Goal: Task Accomplishment & Management: Manage account settings

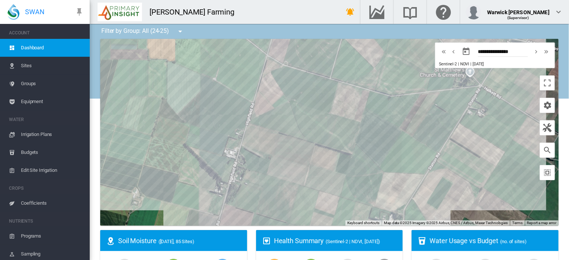
click at [34, 203] on span "Coefficients" at bounding box center [52, 203] width 63 height 18
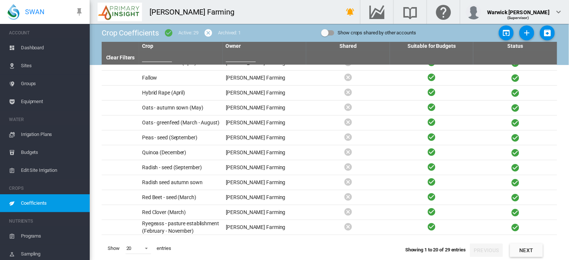
scroll to position [134, 0]
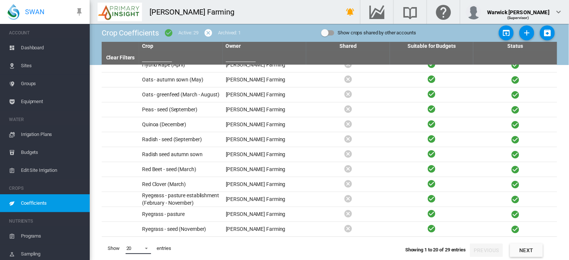
click at [144, 249] on span at bounding box center [144, 248] width 9 height 7
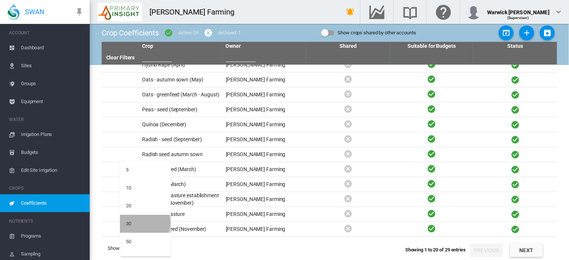
click at [144, 223] on md-option "30" at bounding box center [145, 224] width 51 height 18
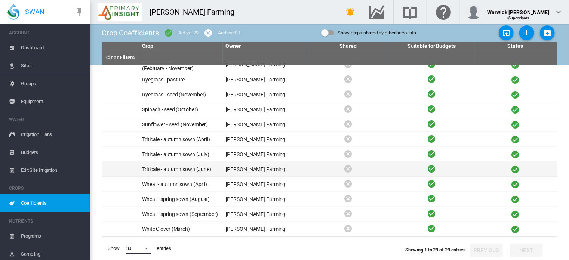
scroll to position [269, 0]
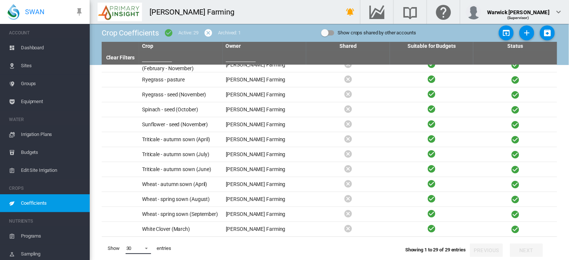
click at [148, 246] on span at bounding box center [144, 248] width 9 height 7
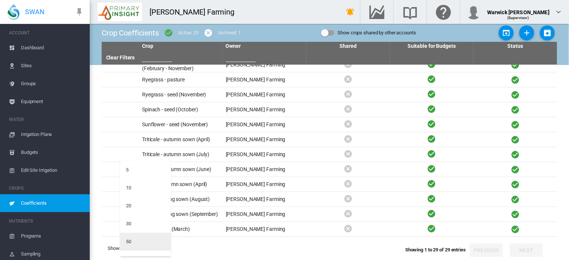
click at [141, 244] on md-option "50" at bounding box center [145, 242] width 51 height 18
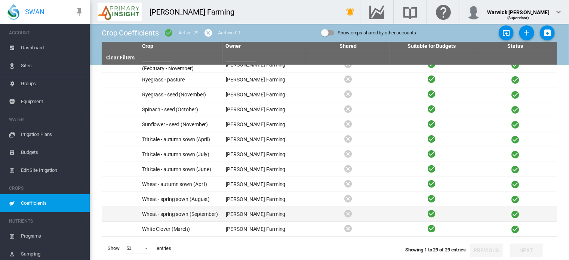
click at [204, 213] on td "Wheat - spring sown (September)" at bounding box center [181, 214] width 84 height 15
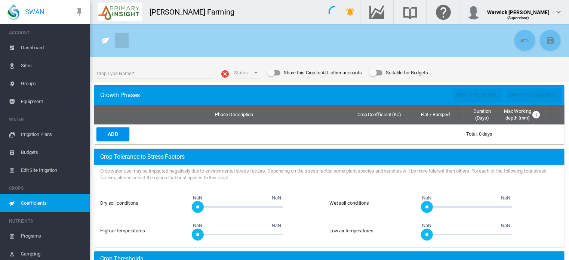
type input "**********"
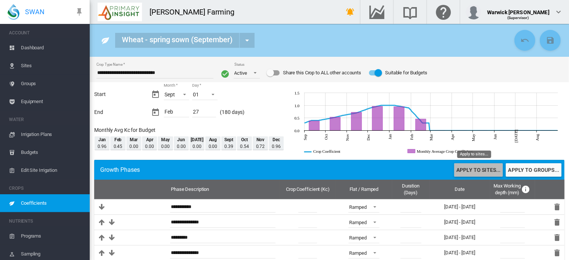
click at [483, 170] on button "Apply to sites..." at bounding box center [478, 169] width 49 height 13
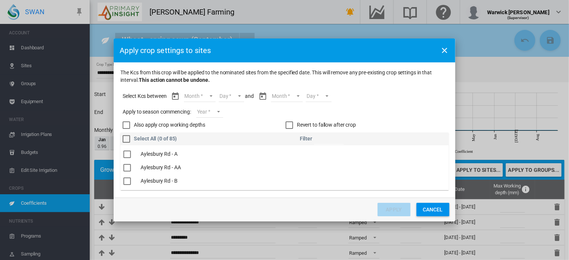
click at [210, 98] on md-select "Month Sept Oct Nov Dec Jan Feb" at bounding box center [200, 96] width 32 height 11
click at [207, 98] on md-option "Sept" at bounding box center [204, 96] width 51 height 18
click at [236, 96] on md-select "Day 01 02 03 04 05 06 07 08 09 10 11 12 13 14 15 16 17 18 19 20 21 22 23 24 25 …" at bounding box center [225, 96] width 26 height 11
click at [236, 96] on md-option "01" at bounding box center [233, 96] width 51 height 18
click at [292, 97] on md-select "Month Sept Oct Nov Dec Jan Feb" at bounding box center [280, 96] width 32 height 11
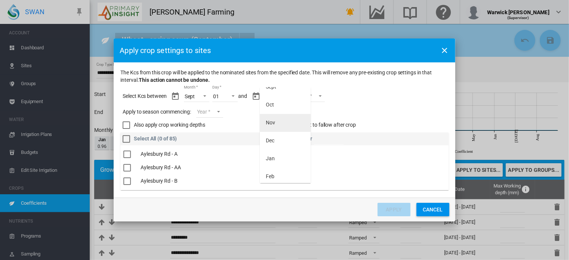
scroll to position [12, 0]
click at [273, 179] on md-option "Feb" at bounding box center [285, 174] width 51 height 18
click at [314, 97] on md-select "Day 01 02 03 04 05 06 07 08 09 10 11 12 13 14 15 16 17 18 19 20 21 22 23 24 25 …" at bounding box center [306, 96] width 26 height 11
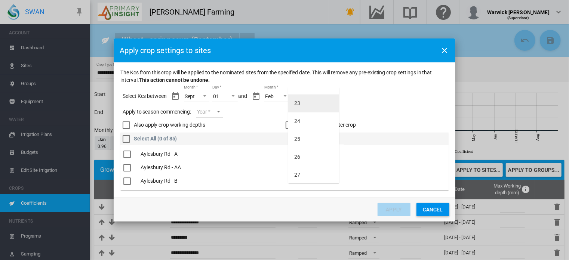
scroll to position [389, 0]
click at [307, 178] on md-option "27" at bounding box center [313, 174] width 51 height 18
click at [217, 110] on md-select "Year [DATE] [CREDIT_CARD_NUMBER]" at bounding box center [209, 112] width 27 height 11
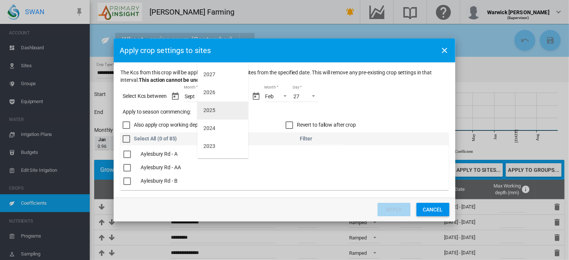
click at [211, 113] on div "2025" at bounding box center [209, 110] width 12 height 7
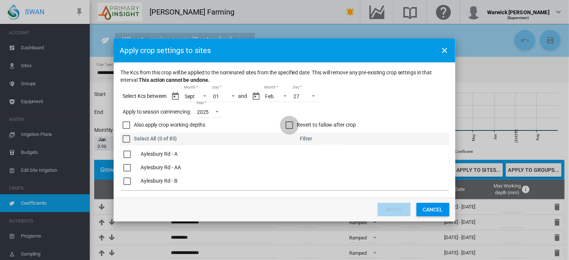
click at [292, 122] on div "Revert to fallow after crop" at bounding box center [289, 125] width 7 height 7
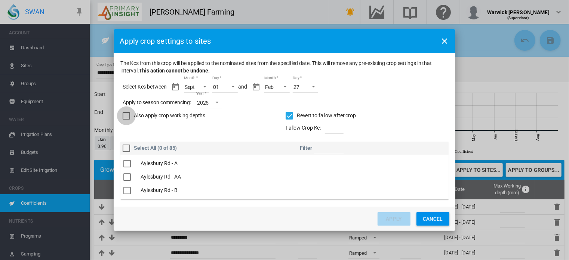
click at [130, 116] on div "Also apply crop working depths" at bounding box center [126, 115] width 7 height 7
click at [126, 179] on div "The Kcs ..." at bounding box center [126, 179] width 7 height 7
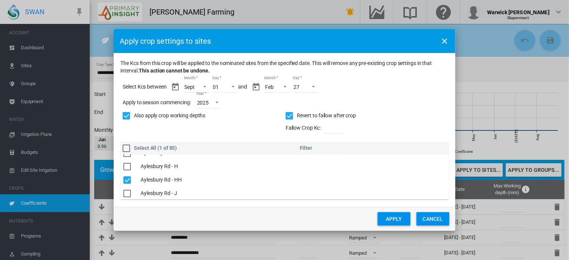
scroll to position [142, 0]
click at [130, 185] on div "The Kcs ..." at bounding box center [126, 182] width 7 height 7
click at [392, 218] on button "Apply" at bounding box center [394, 218] width 33 height 13
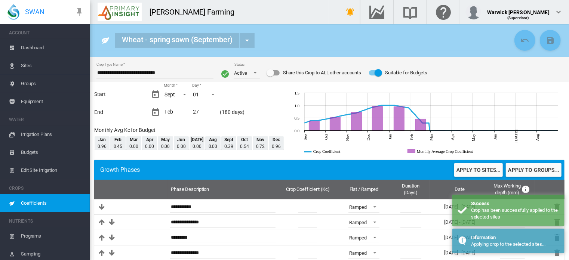
click at [35, 205] on span "Coefficients" at bounding box center [52, 203] width 63 height 18
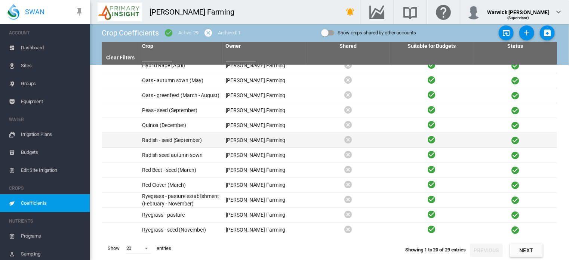
scroll to position [134, 0]
click at [193, 132] on td "Radish - seed (September)" at bounding box center [181, 139] width 84 height 15
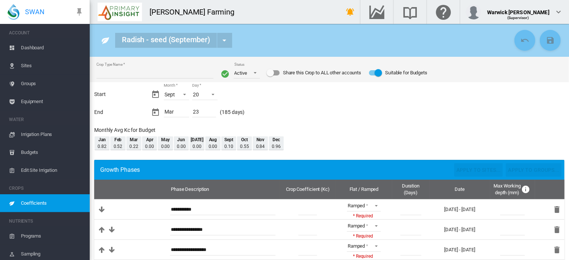
type input "**********"
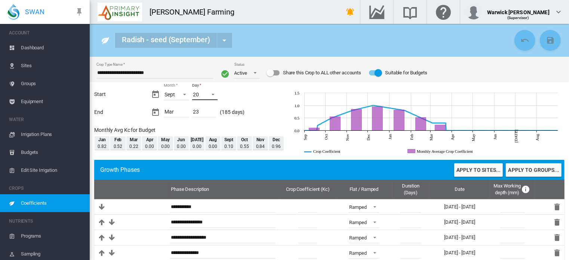
click at [214, 94] on span "Day: 20" at bounding box center [210, 93] width 9 height 7
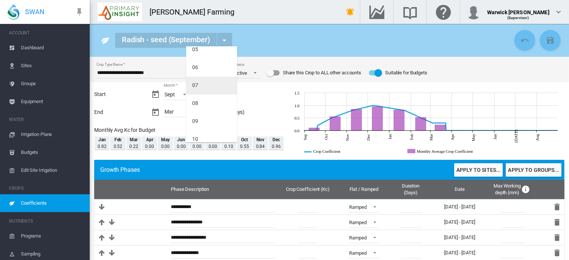
scroll to position [40, 0]
click at [200, 90] on md-option "05" at bounding box center [211, 87] width 51 height 18
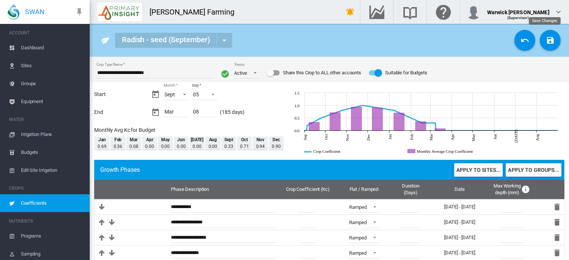
click at [549, 42] on md-icon "icon-content-save" at bounding box center [550, 40] width 9 height 9
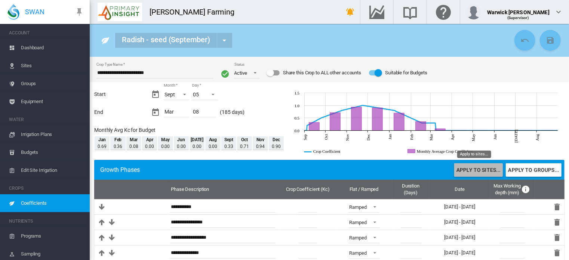
click at [474, 170] on button "Apply to sites..." at bounding box center [478, 169] width 49 height 13
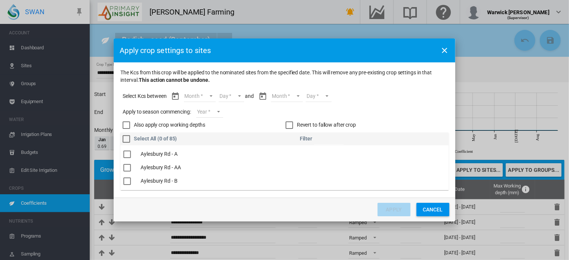
click at [213, 94] on md-select "Month Sept Oct Nov Dec Jan Feb Mar" at bounding box center [200, 96] width 32 height 11
click at [212, 94] on md-option "Sept" at bounding box center [204, 96] width 51 height 18
click at [235, 94] on md-select "Day 05 06 07 08 09 10 11 12 13 14 15 16 17 18 19 20 21 22 23 24 25 26 27 28 29 …" at bounding box center [225, 96] width 26 height 11
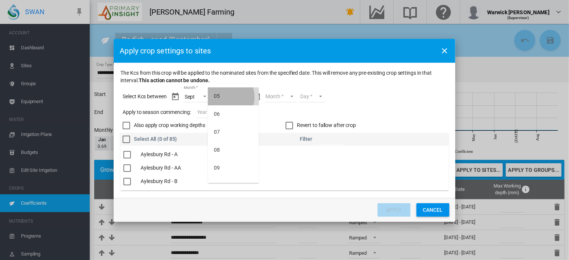
click at [224, 97] on md-option "05" at bounding box center [233, 96] width 51 height 18
click at [293, 96] on md-select "Month Sept Oct Nov Dec Jan Feb Mar" at bounding box center [280, 96] width 32 height 11
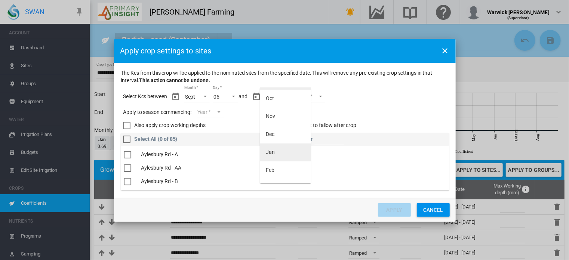
scroll to position [30, 0]
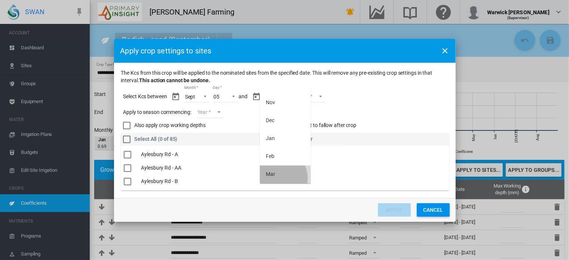
click at [275, 178] on md-option "Mar" at bounding box center [285, 175] width 51 height 18
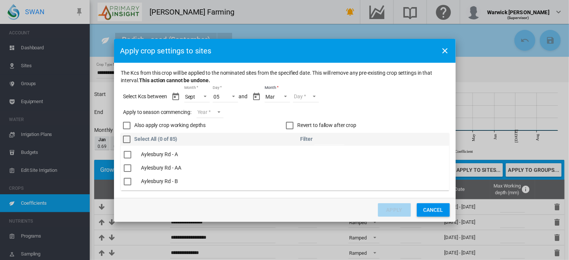
click at [316, 97] on md-select "Day 01 02 03 04 05 06 07 08" at bounding box center [306, 96] width 26 height 11
click at [301, 175] on md-option "08" at bounding box center [314, 175] width 51 height 18
click at [291, 127] on div "Revert to fallow after crop" at bounding box center [289, 125] width 7 height 7
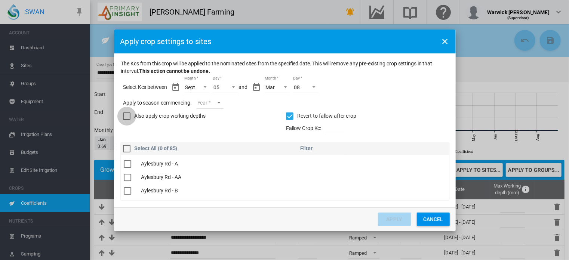
click at [126, 116] on div "Also apply crop working depths" at bounding box center [126, 116] width 7 height 7
click at [209, 101] on md-select "Year [DATE] [CREDIT_CARD_NUMBER]" at bounding box center [210, 103] width 27 height 11
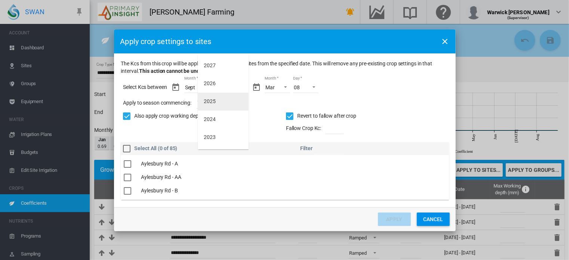
click at [209, 107] on md-option "2025" at bounding box center [223, 102] width 51 height 18
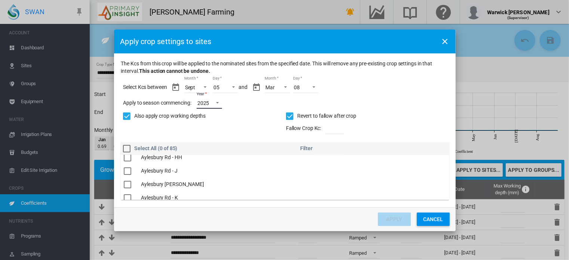
scroll to position [150, 0]
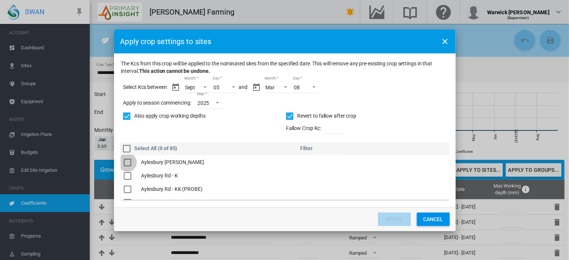
click at [128, 163] on div "The Kcs ..." at bounding box center [127, 162] width 7 height 7
click at [394, 224] on button "Apply" at bounding box center [394, 219] width 33 height 13
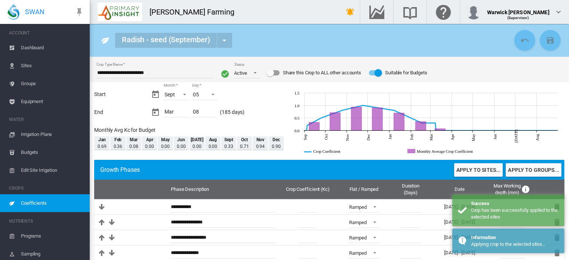
click at [38, 46] on span "Dashboard" at bounding box center [52, 48] width 63 height 18
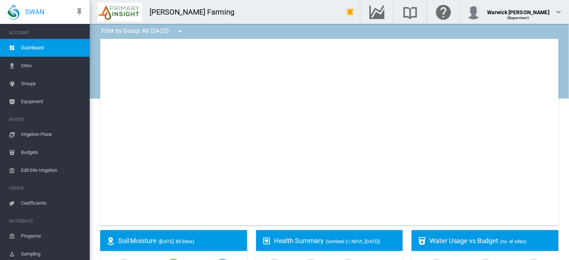
click at [37, 133] on span "Irrigation Plans" at bounding box center [52, 135] width 63 height 18
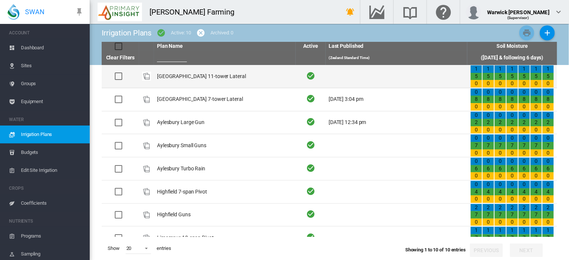
click at [173, 73] on td "[GEOGRAPHIC_DATA] 11-tower Lateral" at bounding box center [225, 76] width 142 height 23
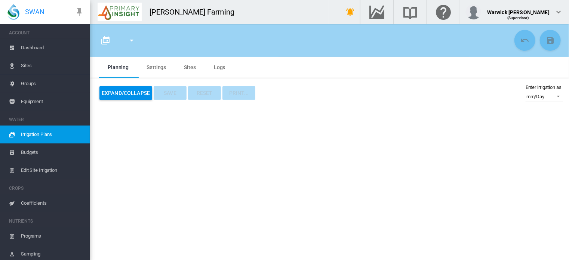
click at [132, 42] on md-icon "icon-menu-down" at bounding box center [131, 40] width 9 height 9
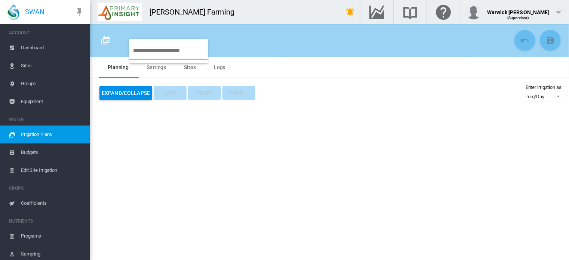
click at [125, 56] on md-backdrop at bounding box center [284, 130] width 569 height 260
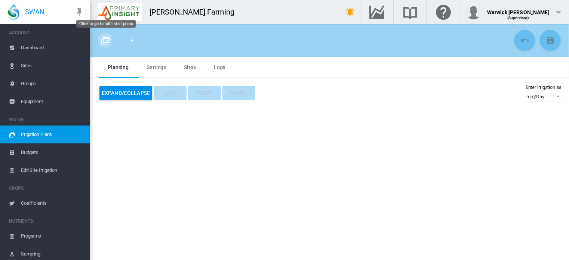
click at [102, 42] on md-icon "icon-calendar-multiple" at bounding box center [105, 40] width 9 height 9
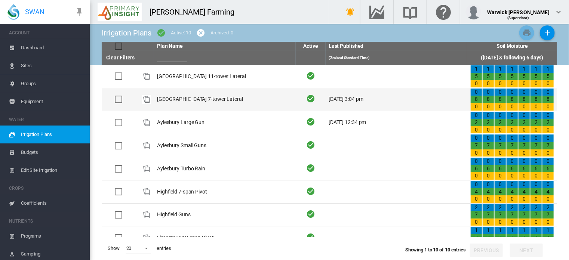
click at [163, 98] on td "[GEOGRAPHIC_DATA] 7-tower Lateral" at bounding box center [225, 99] width 142 height 23
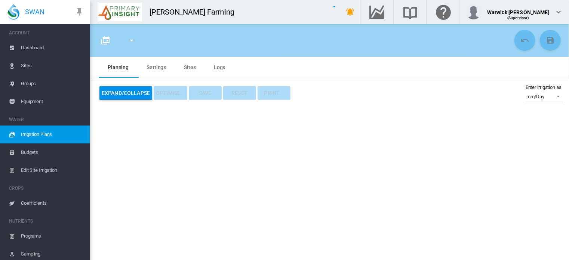
click at [122, 94] on button "Expand/Collapse" at bounding box center [125, 92] width 53 height 13
click at [120, 67] on md-tab-item "Planning" at bounding box center [118, 67] width 39 height 21
click at [152, 65] on md-tab-item "Settings" at bounding box center [156, 67] width 37 height 21
click at [104, 40] on md-icon "icon-calendar-multiple" at bounding box center [105, 40] width 9 height 9
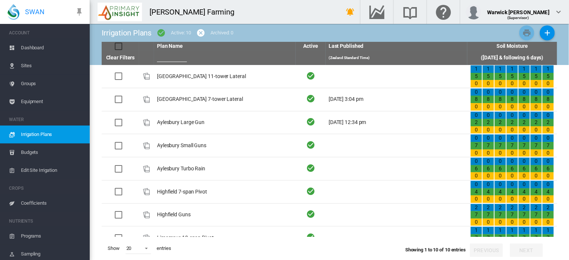
click at [31, 151] on span "Budgets" at bounding box center [52, 153] width 63 height 18
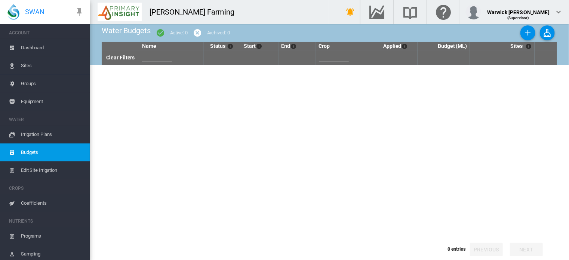
click at [37, 45] on span "Dashboard" at bounding box center [52, 48] width 63 height 18
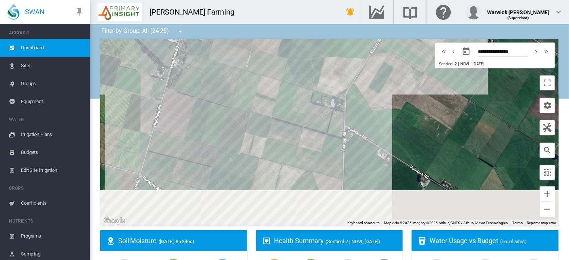
drag, startPoint x: 402, startPoint y: 193, endPoint x: 297, endPoint y: 31, distance: 192.8
click at [307, 40] on div at bounding box center [329, 132] width 458 height 187
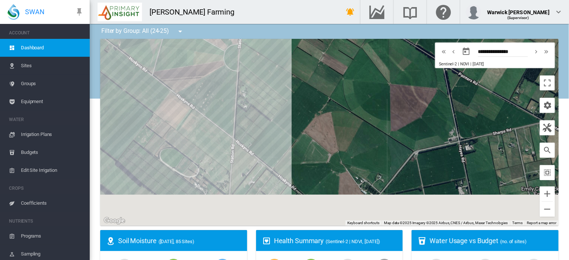
drag, startPoint x: 356, startPoint y: 208, endPoint x: 356, endPoint y: 86, distance: 121.5
click at [356, 86] on div at bounding box center [329, 132] width 458 height 187
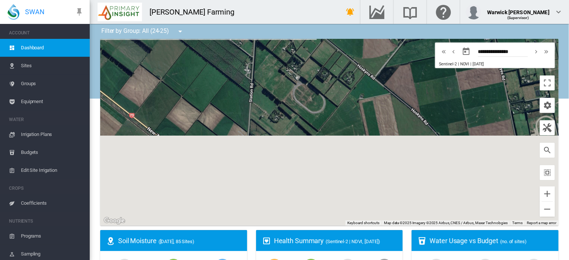
drag, startPoint x: 234, startPoint y: 197, endPoint x: 230, endPoint y: 21, distance: 176.9
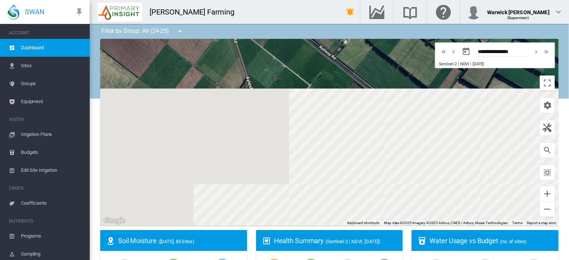
drag, startPoint x: 266, startPoint y: 199, endPoint x: 289, endPoint y: 1, distance: 199.9
click at [286, 0] on html "SWAN ACCOUNT Dashboard Sites Groups Equipment WATER Irrigation Plans" at bounding box center [284, 130] width 569 height 260
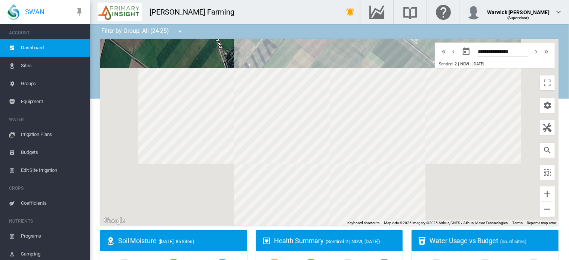
drag, startPoint x: 247, startPoint y: 145, endPoint x: 191, endPoint y: 63, distance: 99.8
click at [191, 63] on div at bounding box center [329, 132] width 458 height 187
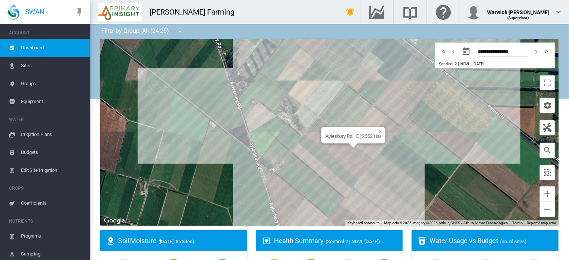
click at [348, 153] on div "Aylesbury Rd - E (5.552 Ha)" at bounding box center [329, 132] width 458 height 187
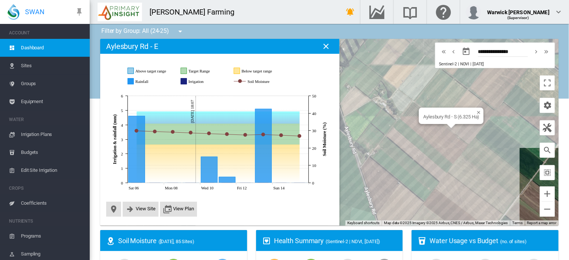
click at [450, 130] on div "Aylesbury Rd - S (6.325 Ha)" at bounding box center [329, 132] width 458 height 187
click at [465, 133] on div "Aylesbury Rd - T (6.156 Ha)" at bounding box center [329, 132] width 458 height 187
click at [36, 152] on span "Budgets" at bounding box center [52, 153] width 63 height 18
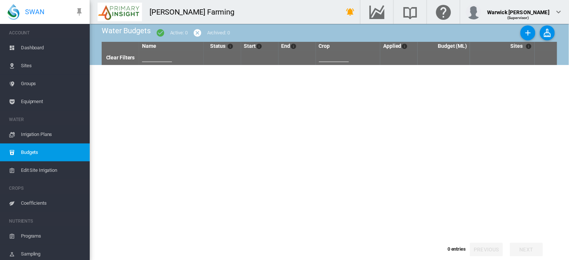
click at [24, 149] on span "Budgets" at bounding box center [52, 153] width 63 height 18
click at [33, 135] on span "Irrigation Plans" at bounding box center [52, 135] width 63 height 18
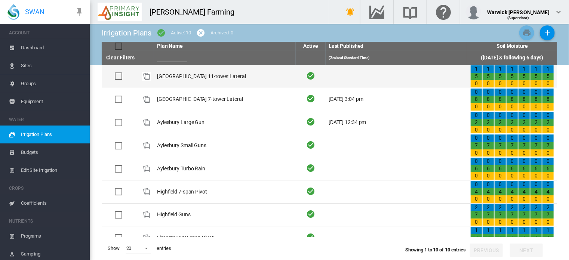
click at [120, 77] on div at bounding box center [118, 76] width 7 height 7
click at [173, 74] on td "[GEOGRAPHIC_DATA] 11-tower Lateral" at bounding box center [225, 76] width 142 height 23
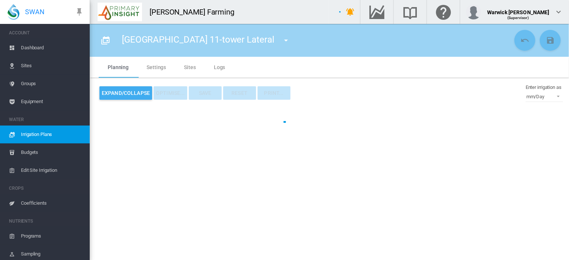
type input "**********"
type input "*"
type input "****"
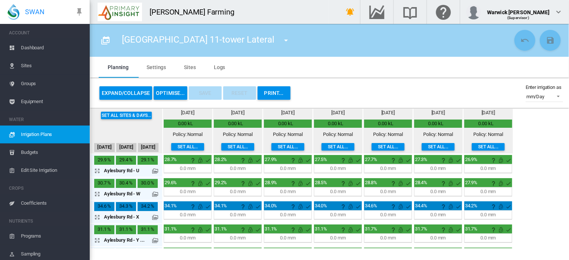
click at [279, 41] on button "button" at bounding box center [286, 40] width 15 height 15
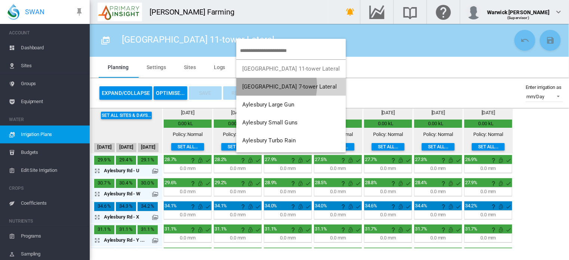
click at [268, 86] on span "[GEOGRAPHIC_DATA] 7-tower Lateral" at bounding box center [289, 86] width 95 height 7
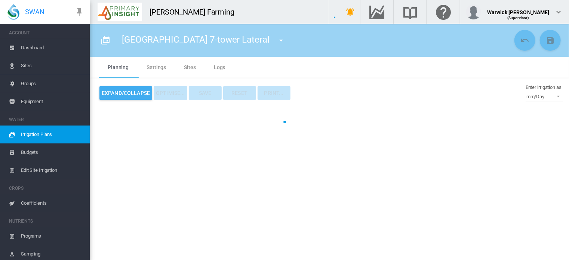
type input "**********"
type input "*"
type input "****"
